Goal: Task Accomplishment & Management: Use online tool/utility

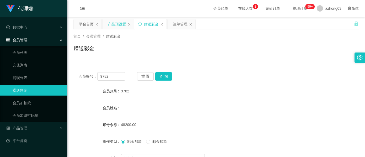
click at [117, 27] on div "产品预设置" at bounding box center [117, 24] width 18 height 10
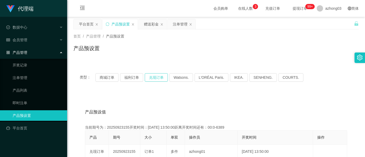
click at [152, 78] on button "兑现订单" at bounding box center [156, 77] width 23 height 8
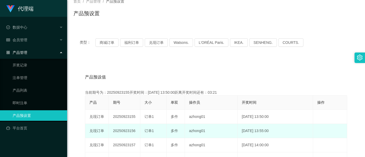
click at [128, 130] on td "20250923156" at bounding box center [124, 131] width 31 height 14
copy td "20250923156"
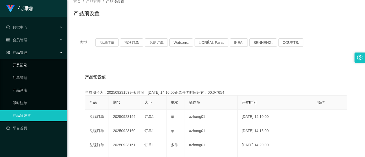
click at [28, 67] on link "开奖记录" at bounding box center [38, 65] width 50 height 10
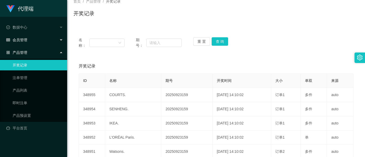
click at [35, 39] on div "会员管理" at bounding box center [33, 40] width 67 height 10
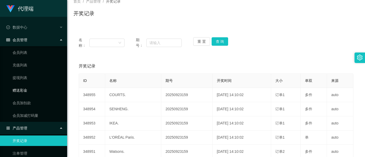
click at [26, 90] on link "赠送彩金" at bounding box center [38, 90] width 50 height 10
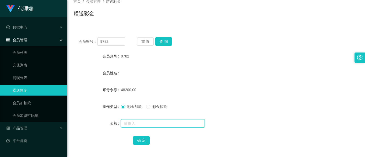
click at [134, 125] on input "text" at bounding box center [163, 123] width 84 height 8
type input "5000"
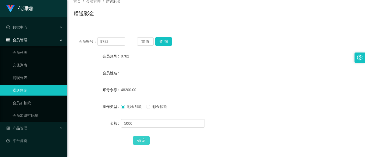
click at [139, 141] on button "确 定" at bounding box center [141, 140] width 17 height 8
